Goal: Task Accomplishment & Management: Manage account settings

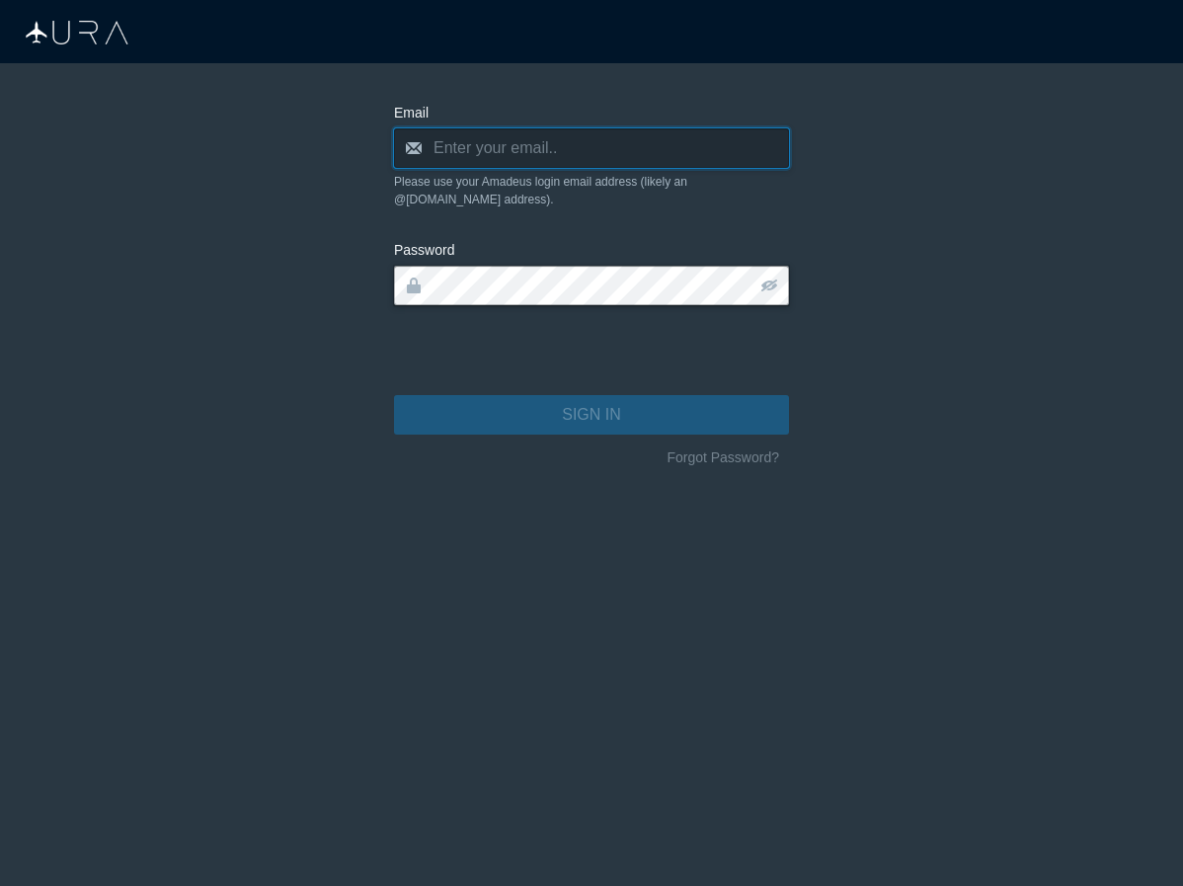
type input "[PERSON_NAME][EMAIL_ADDRESS][DOMAIN_NAME]"
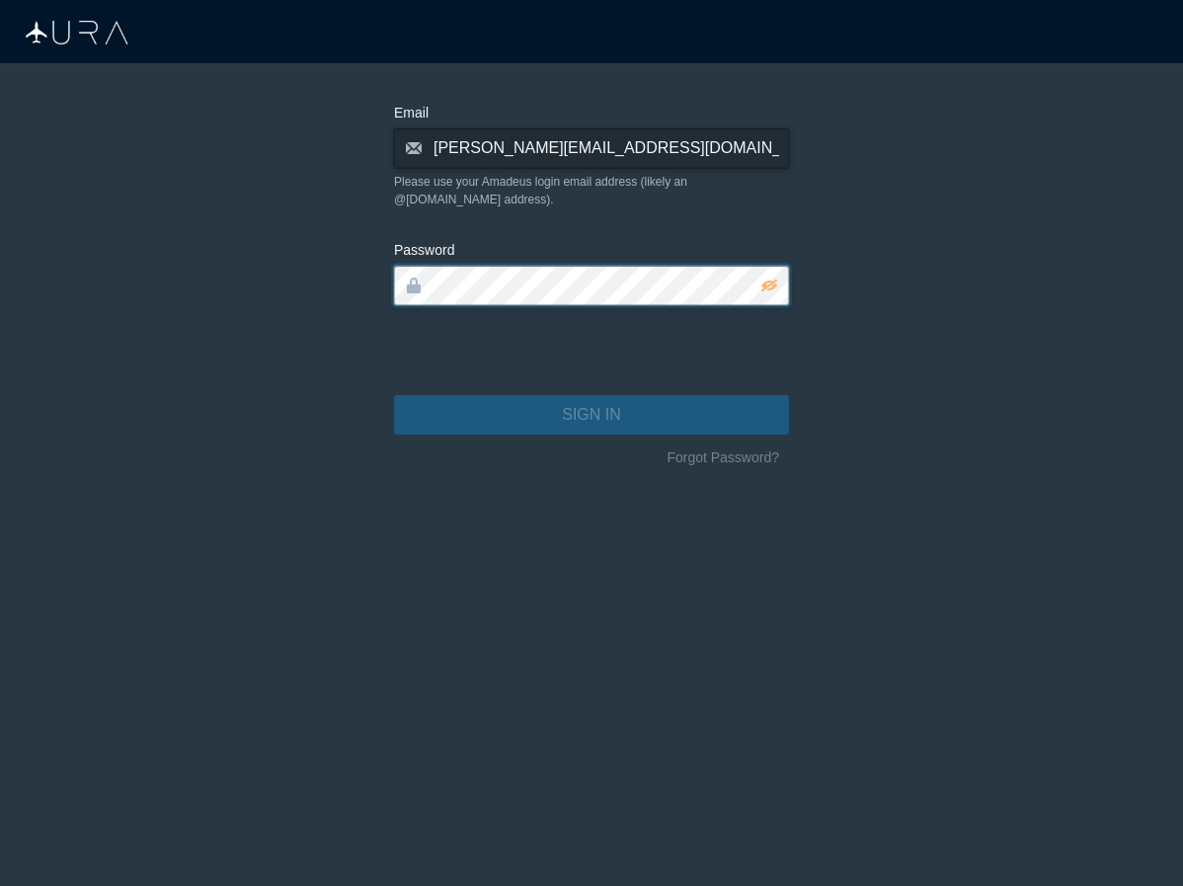
click at [592, 397] on button "SIGN IN" at bounding box center [591, 415] width 395 height 40
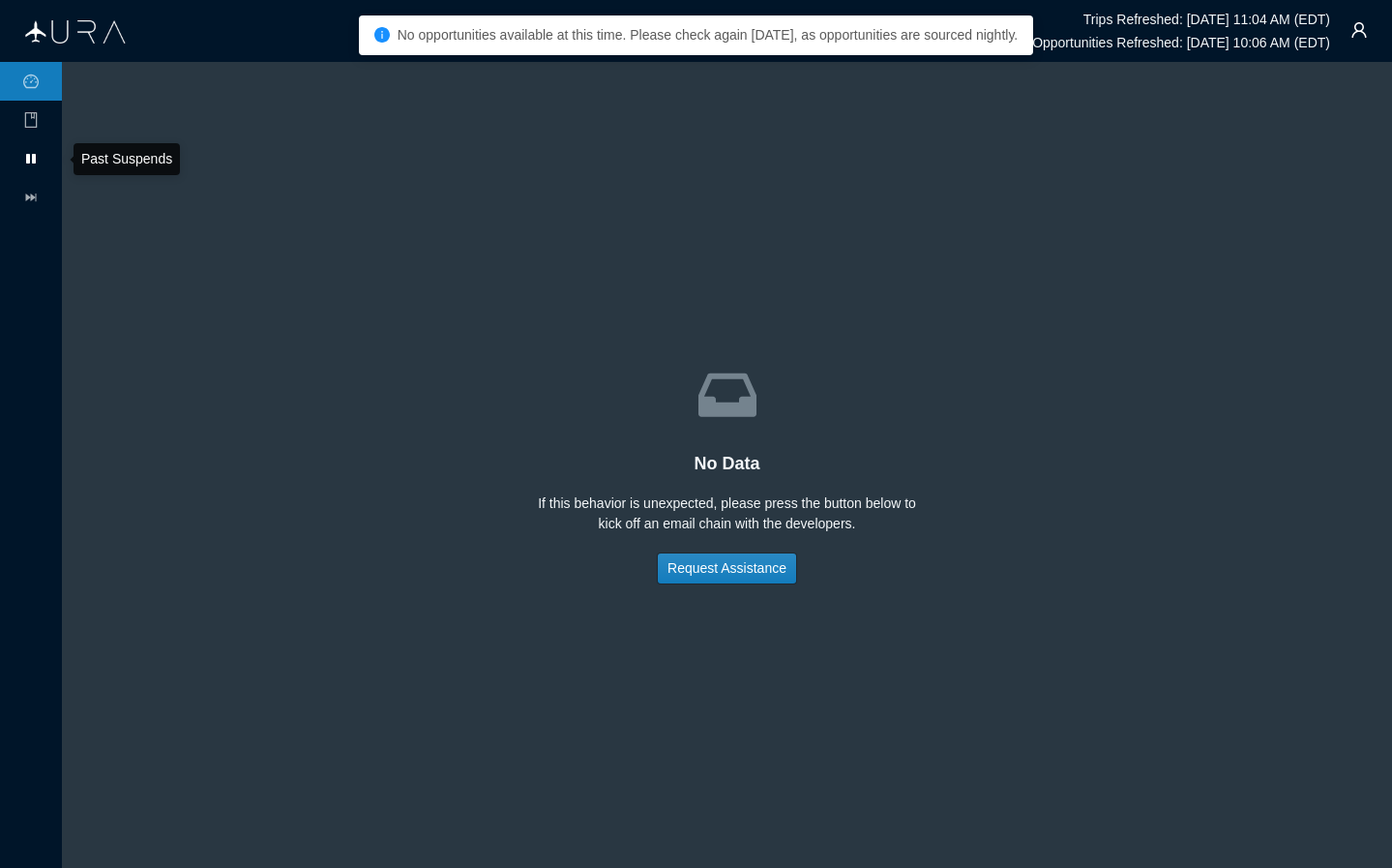
click at [38, 159] on icon "pause" at bounding box center [31, 159] width 16 height 16
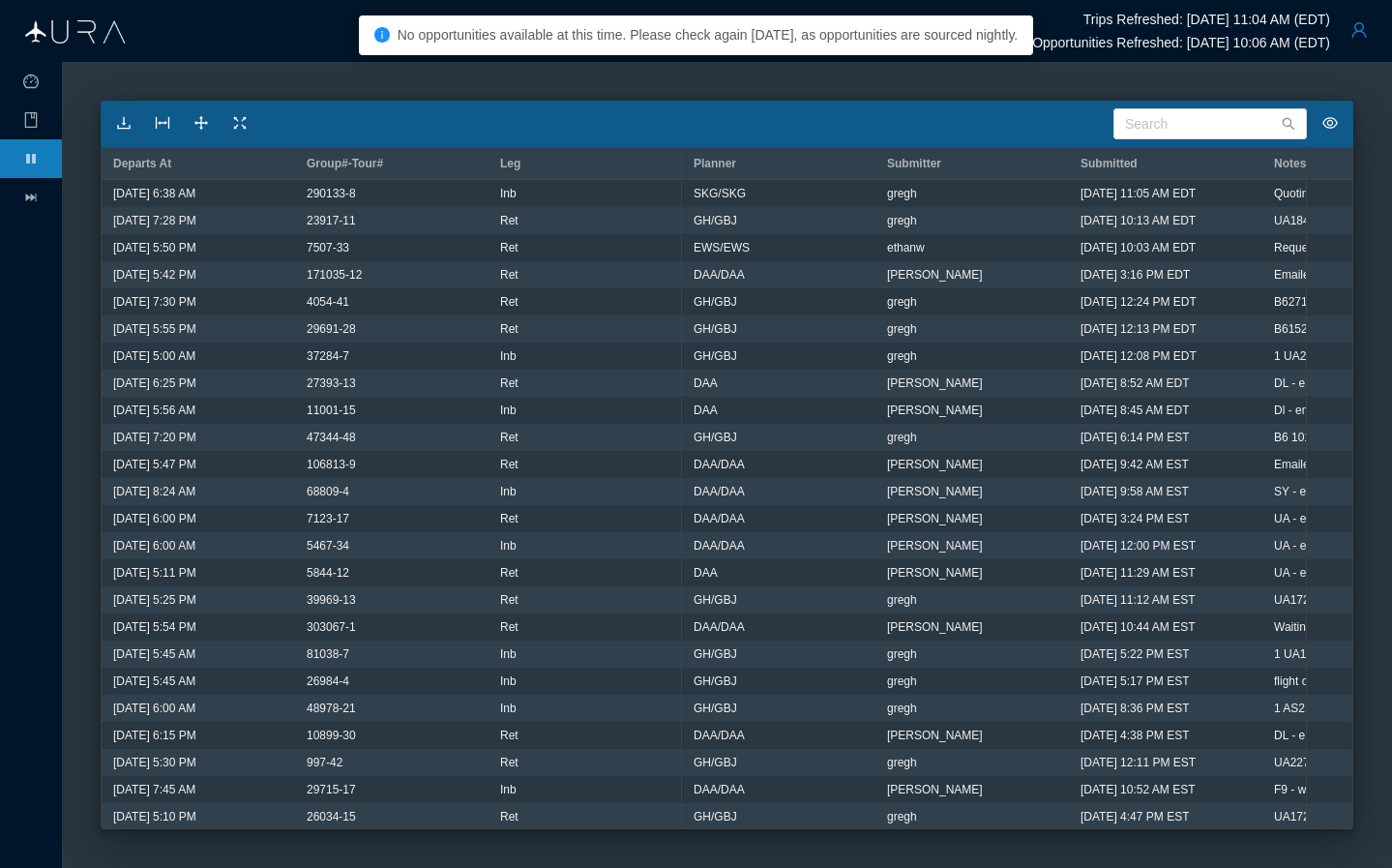
click at [1158, 27] on button "button" at bounding box center [1360, 30] width 39 height 39
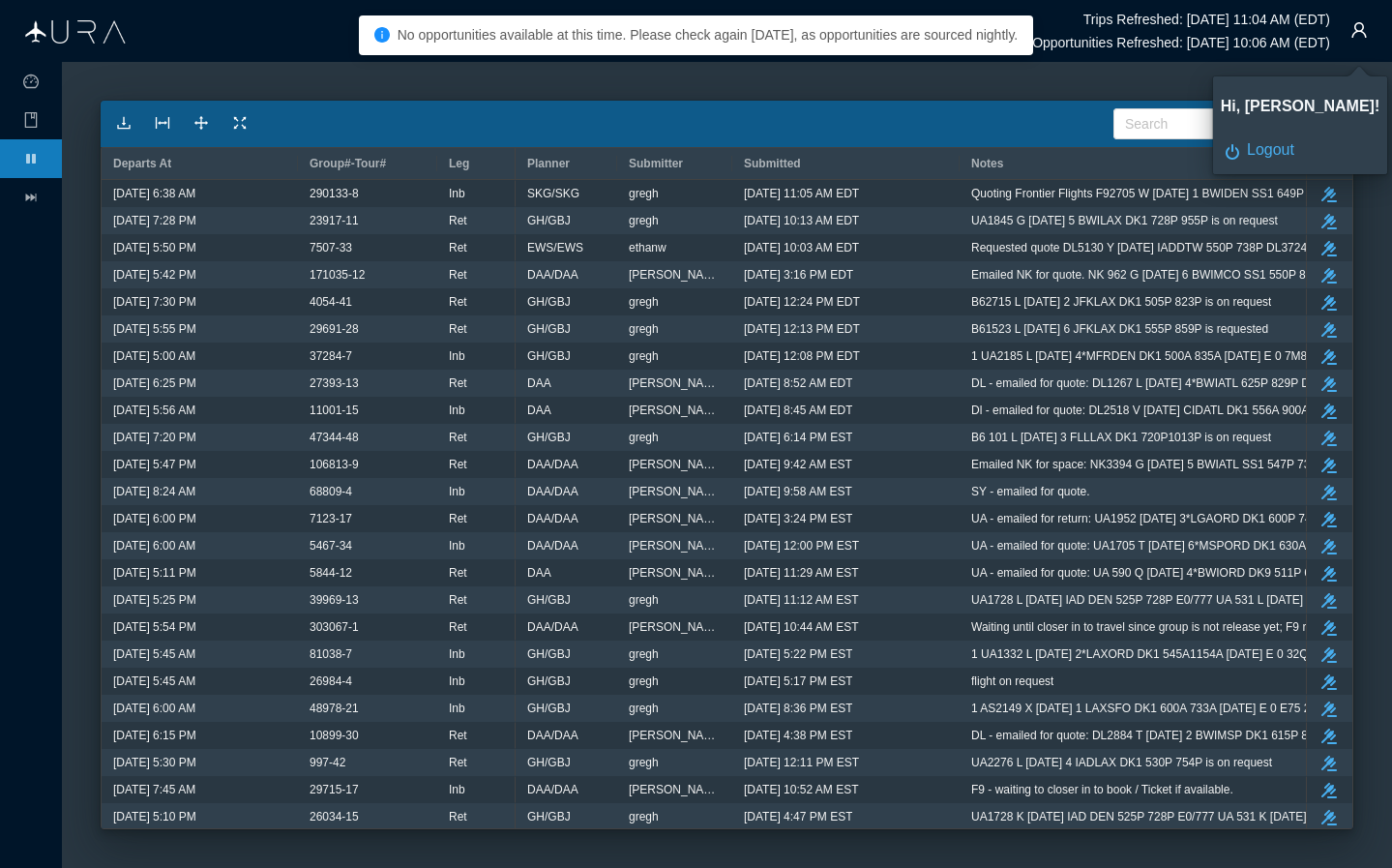
click at [1158, 42] on button "button" at bounding box center [1360, 30] width 39 height 39
click at [1158, 40] on button "button" at bounding box center [1360, 30] width 39 height 39
click at [1158, 150] on div "Logout" at bounding box center [1311, 150] width 128 height 22
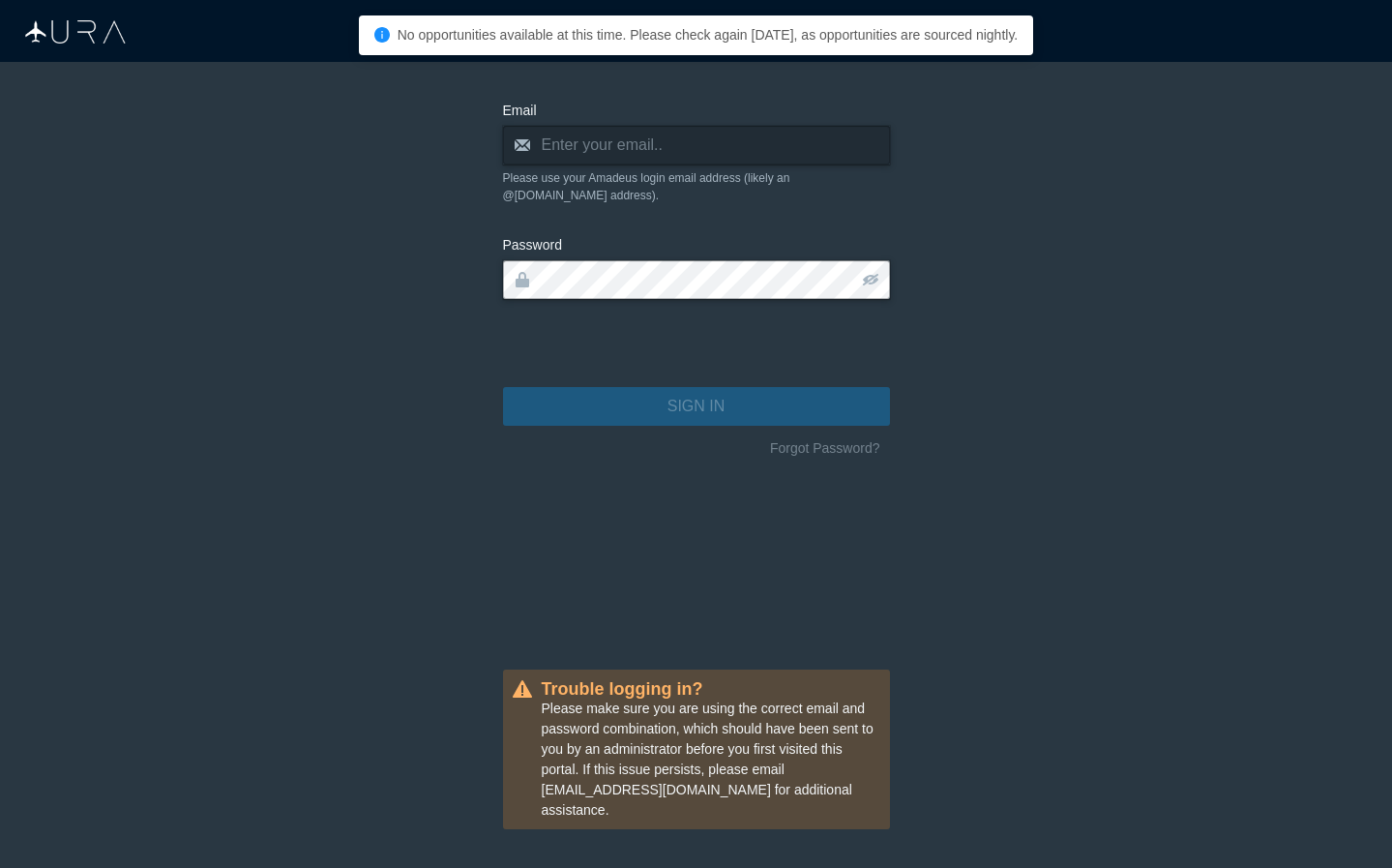
click at [1158, 199] on main "Email envelope Please use your Amadeus login email address (likely an @[DOMAIN_…" at bounding box center [696, 464] width 1392 height 806
